Goal: Transaction & Acquisition: Book appointment/travel/reservation

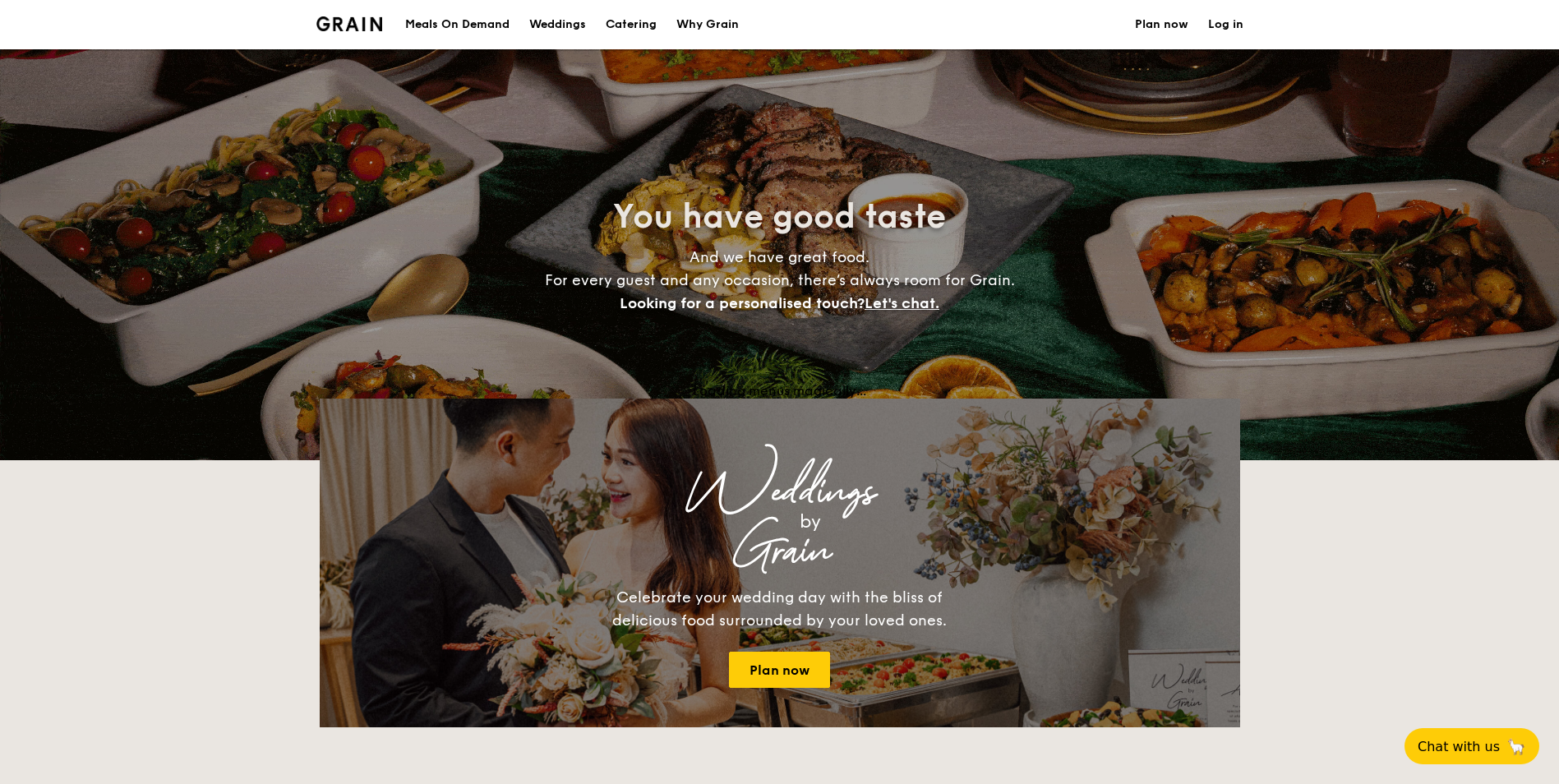
select select
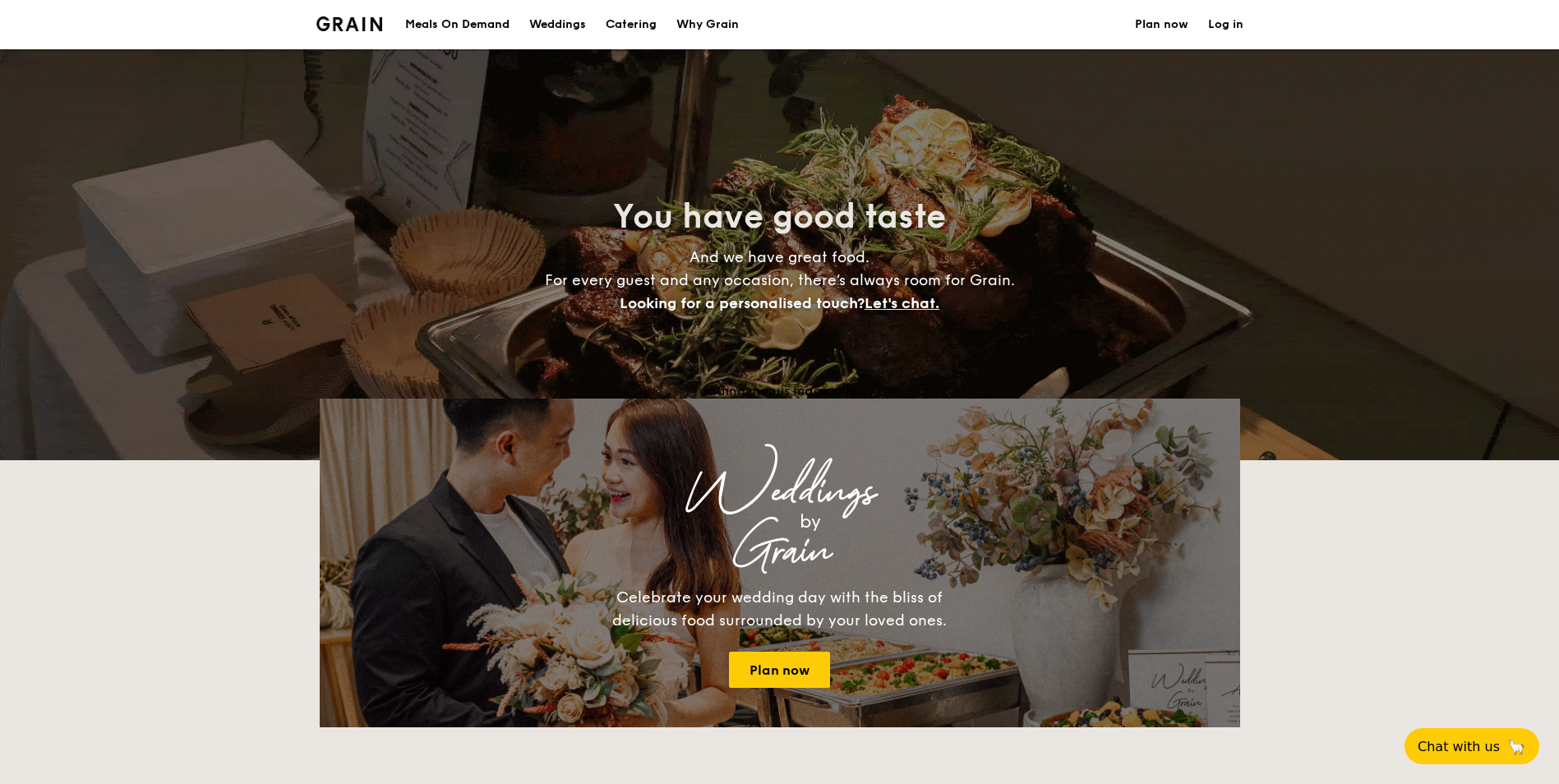
click at [610, 21] on h1 "Catering" at bounding box center [631, 24] width 51 height 49
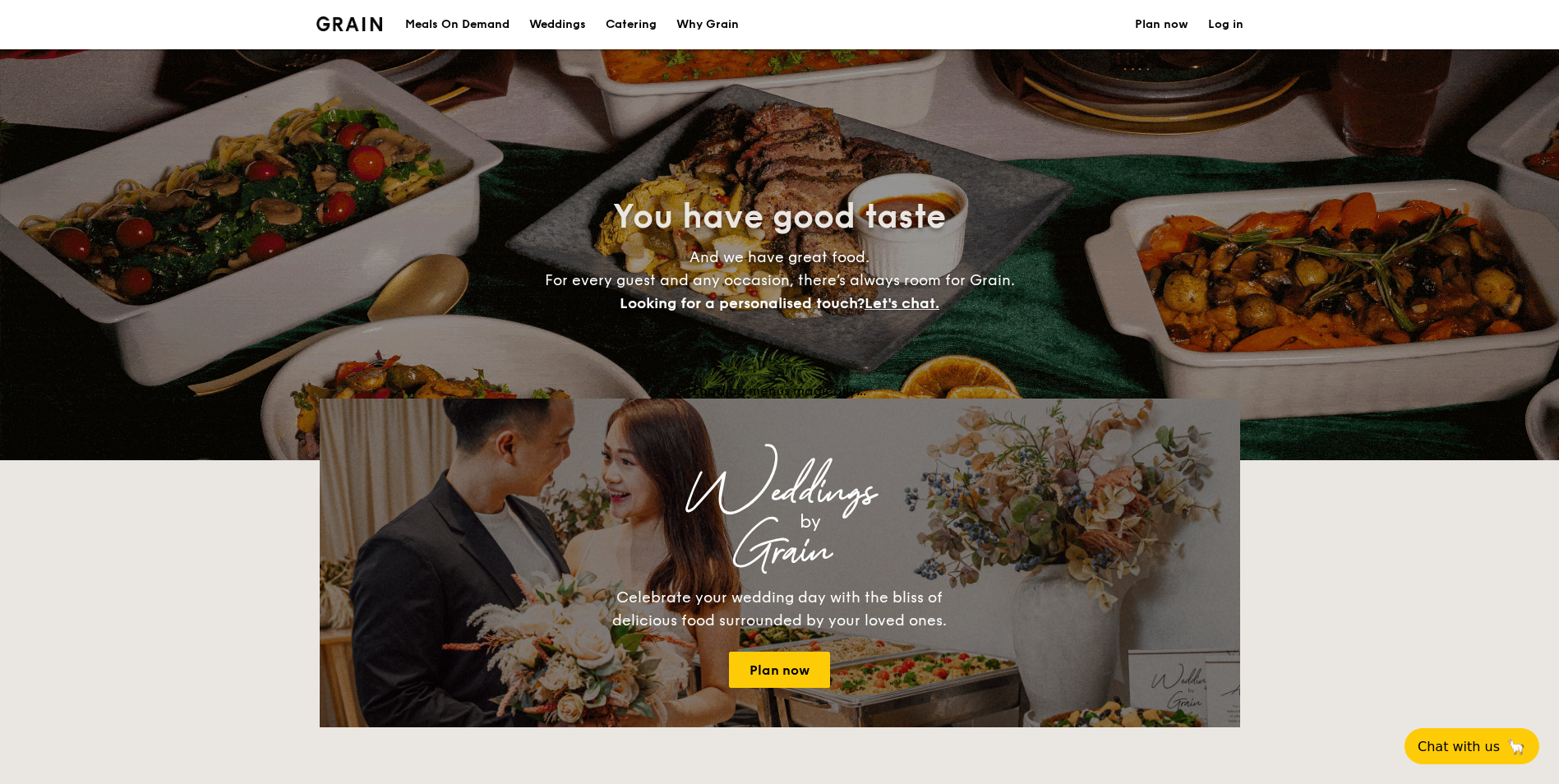
click at [638, 27] on h1 "Catering" at bounding box center [631, 24] width 51 height 49
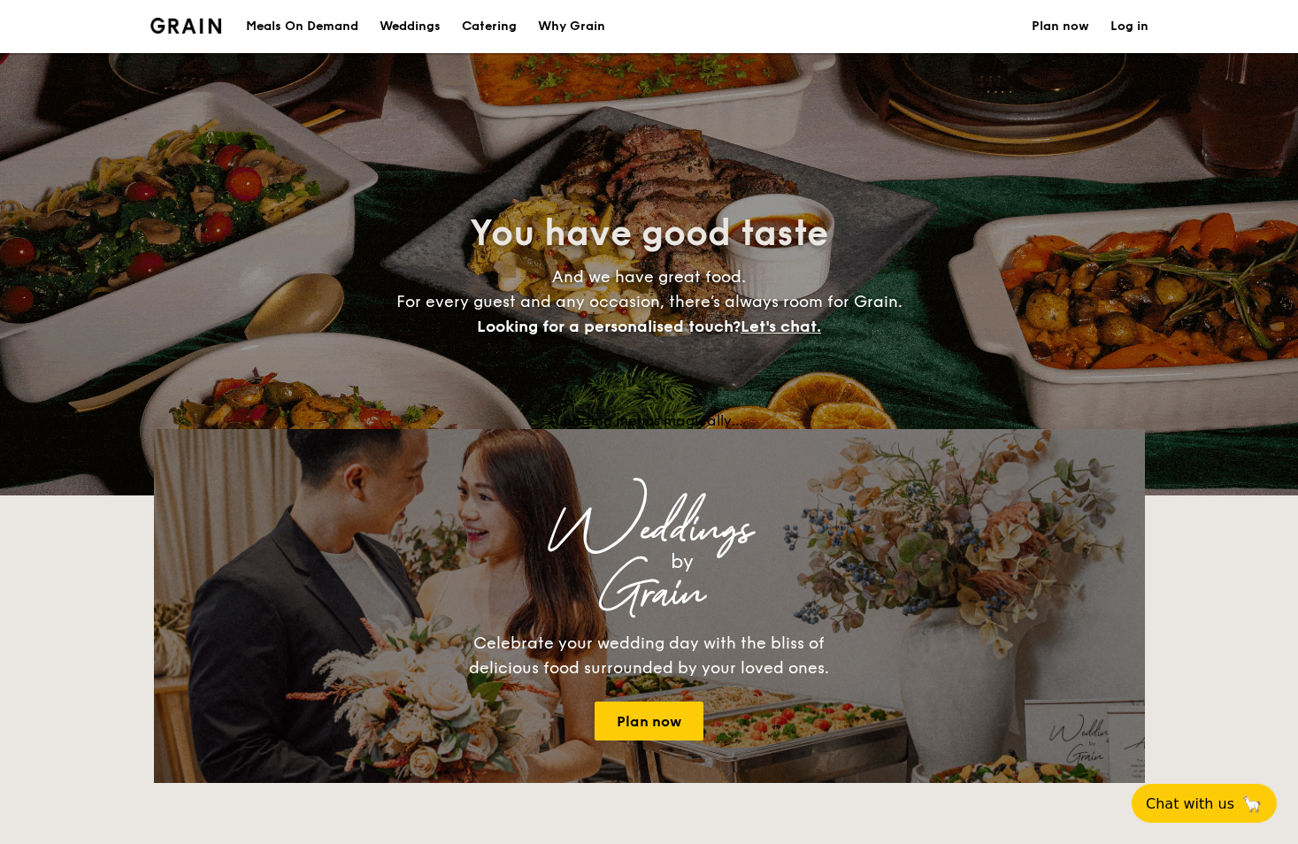
select select
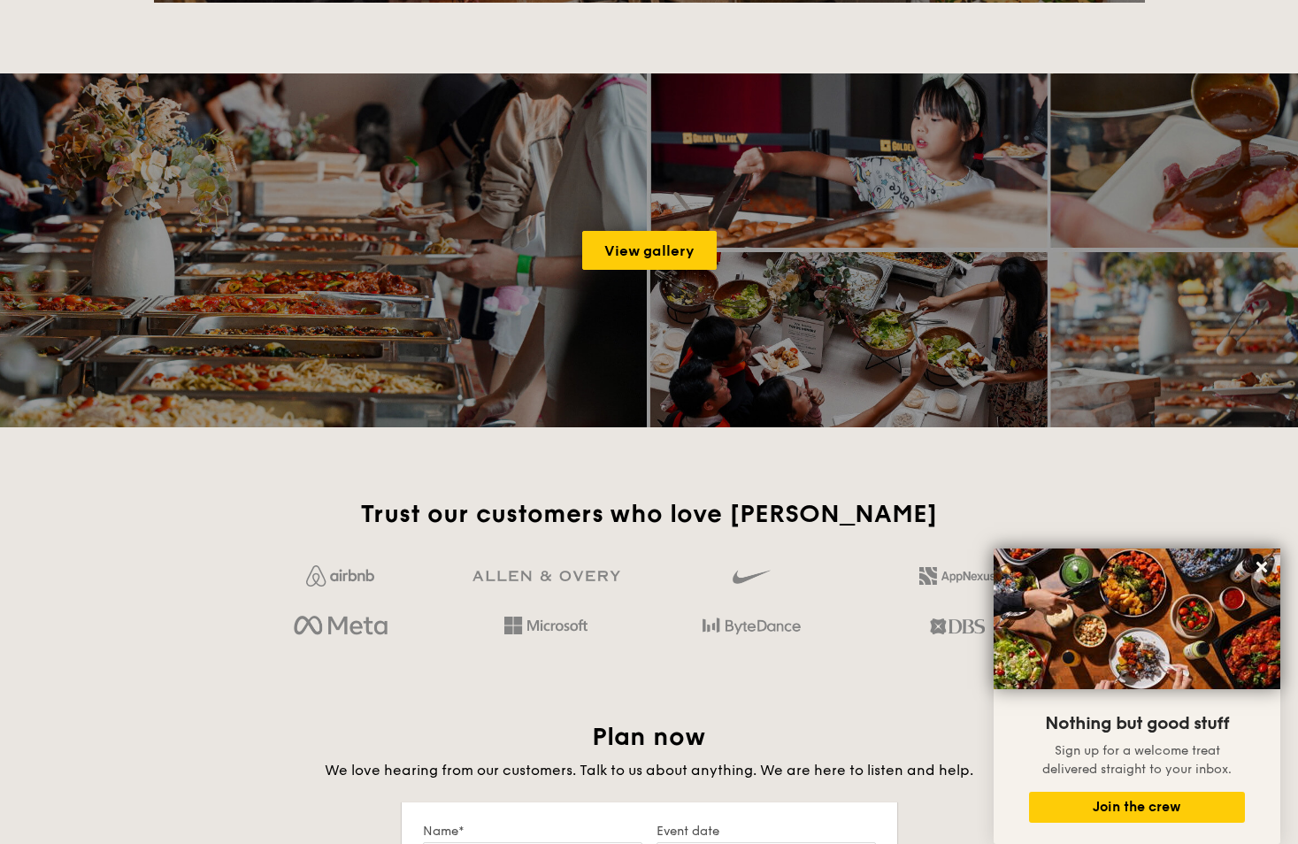
scroll to position [459, 0]
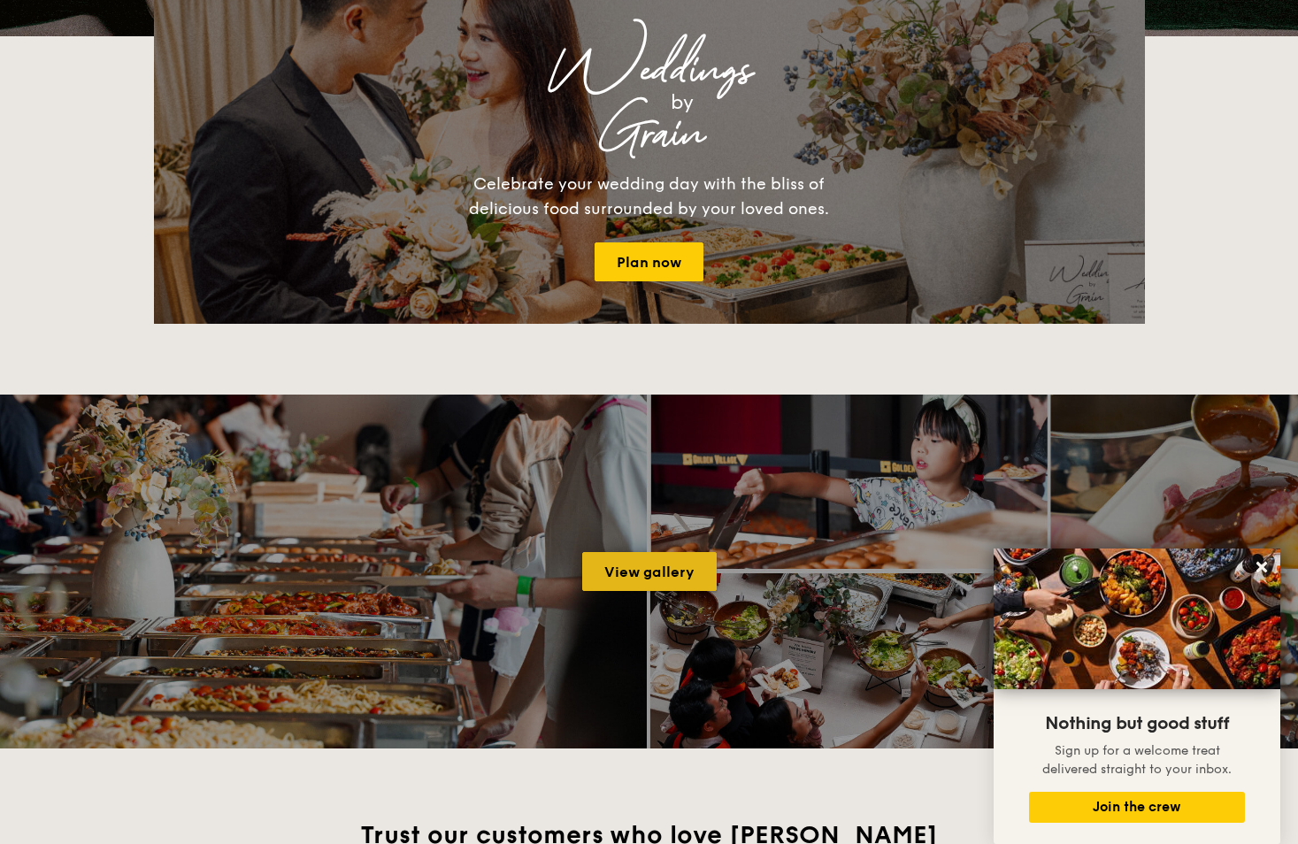
click at [633, 572] on link "View gallery" at bounding box center [649, 571] width 134 height 39
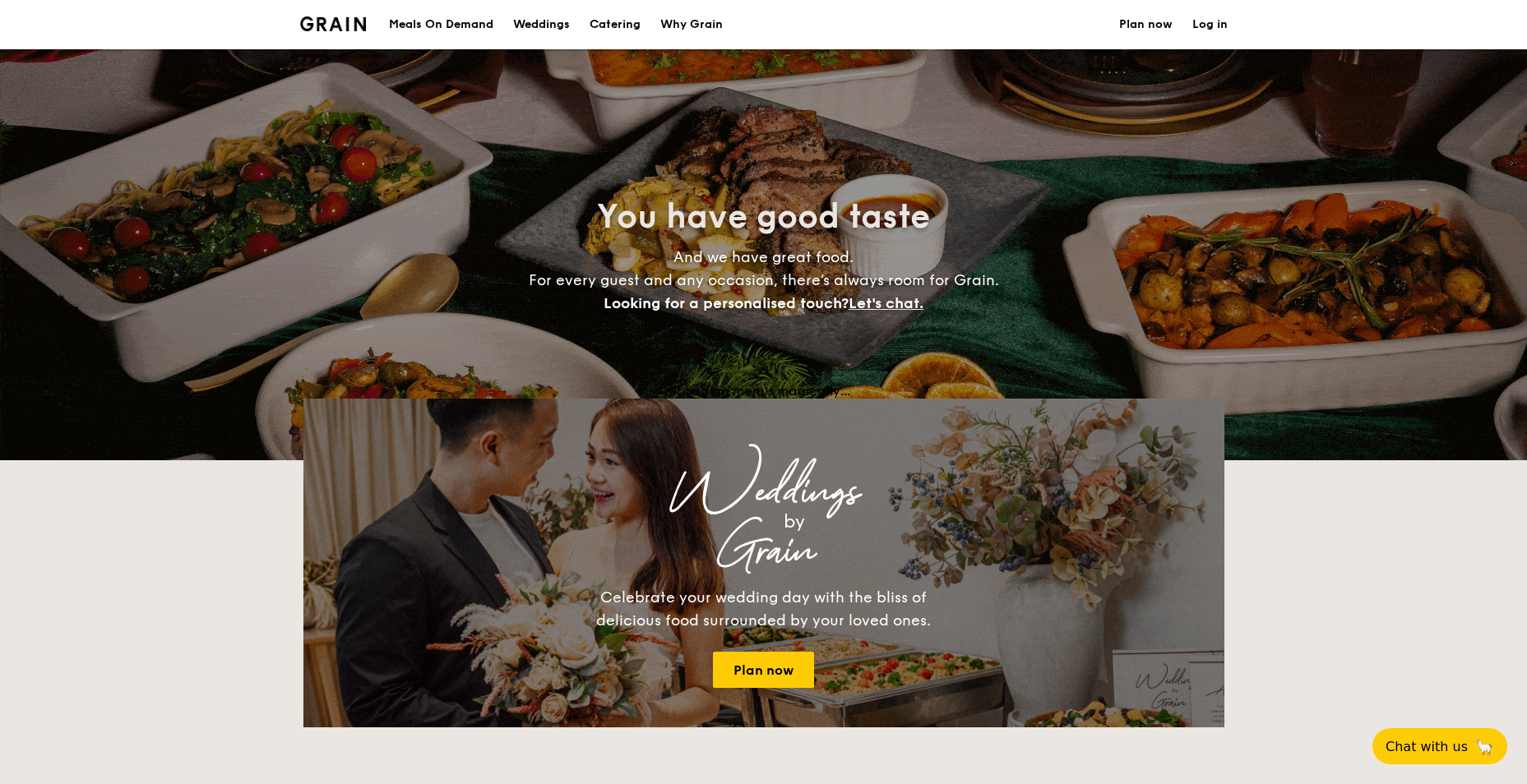
select select
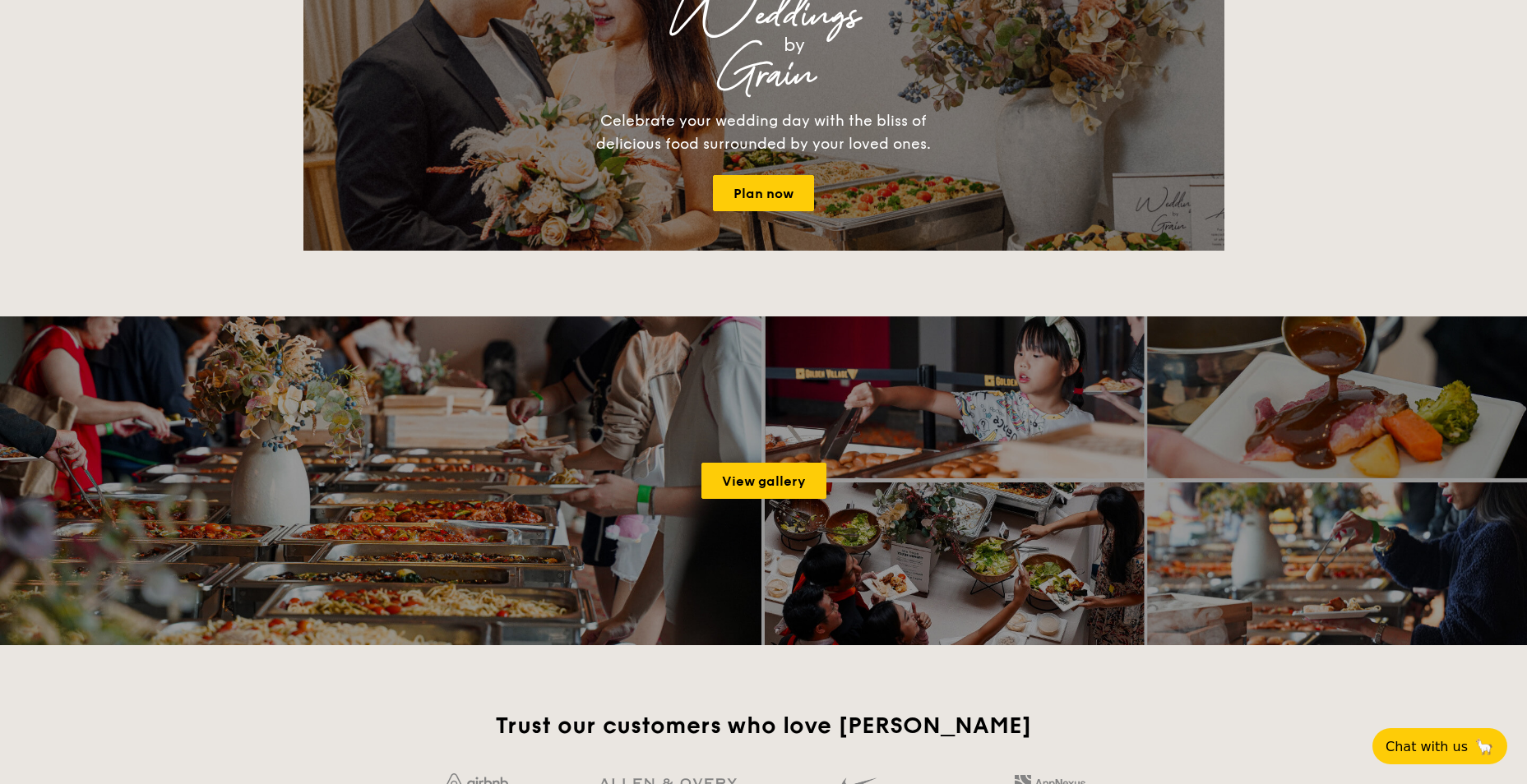
scroll to position [477, 0]
